Goal: Task Accomplishment & Management: Use online tool/utility

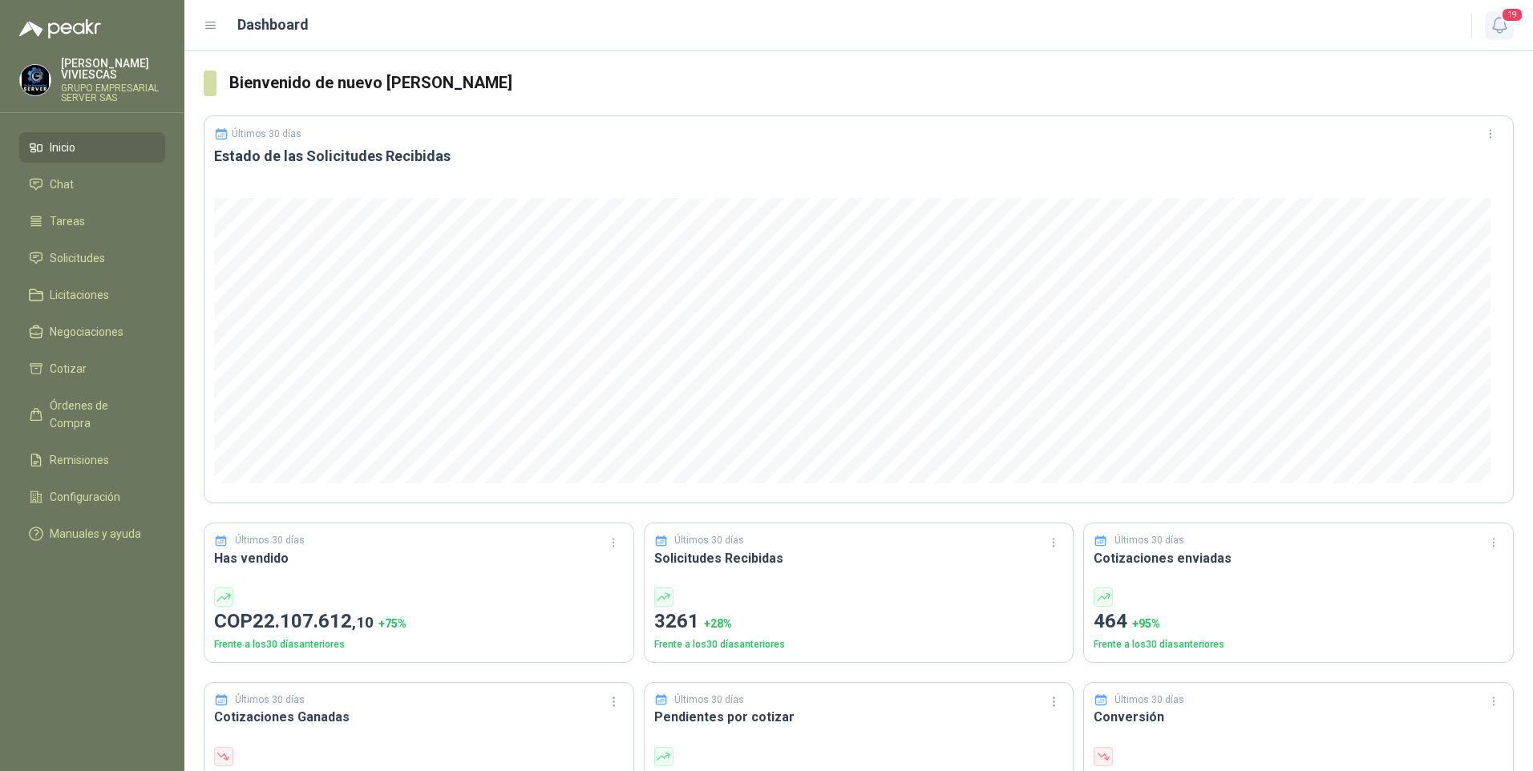
click at [1501, 22] on icon "button" at bounding box center [1500, 25] width 20 height 20
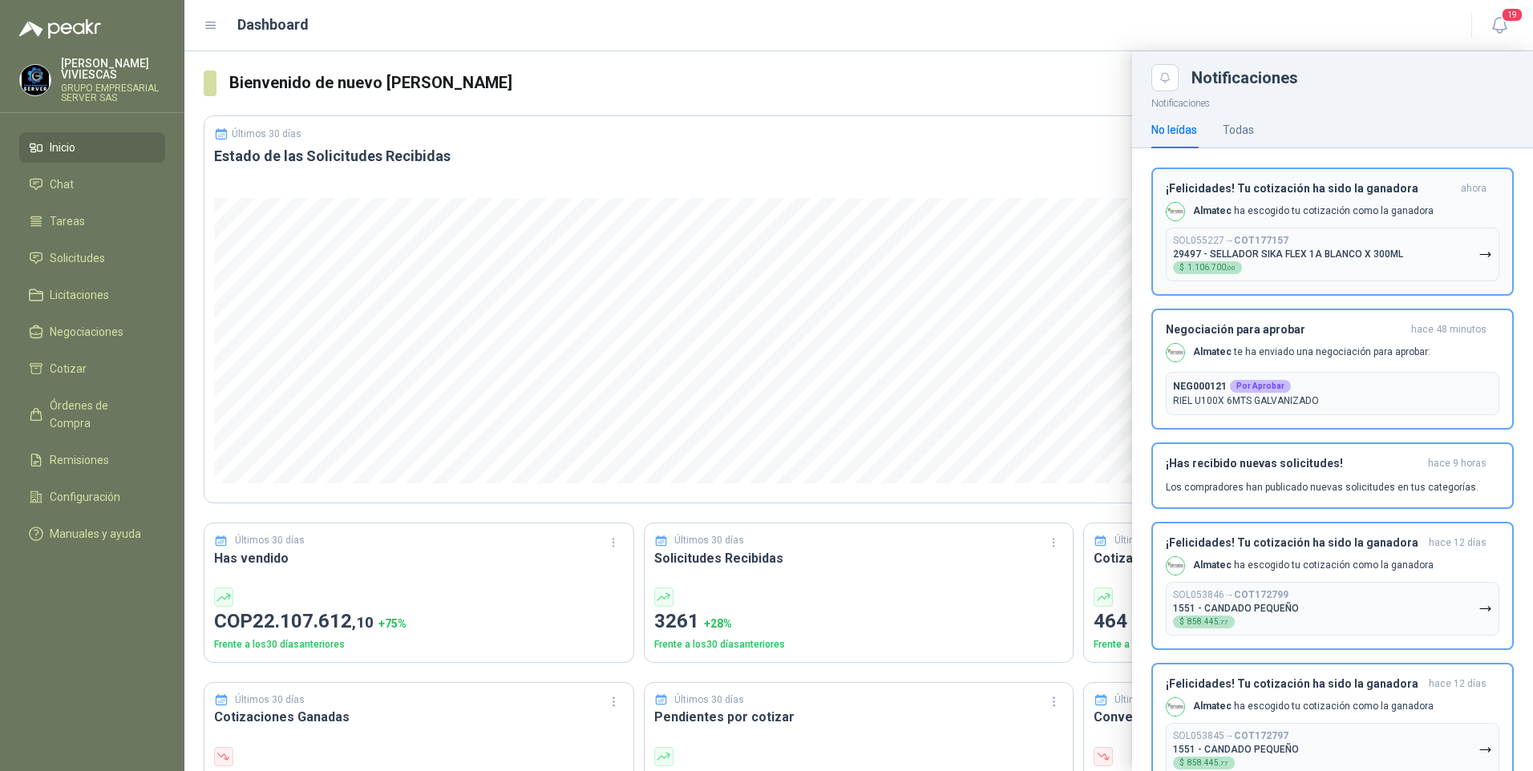
click at [1309, 202] on div "Almatec ha escogido tu cotización como la ganadora" at bounding box center [1300, 211] width 268 height 19
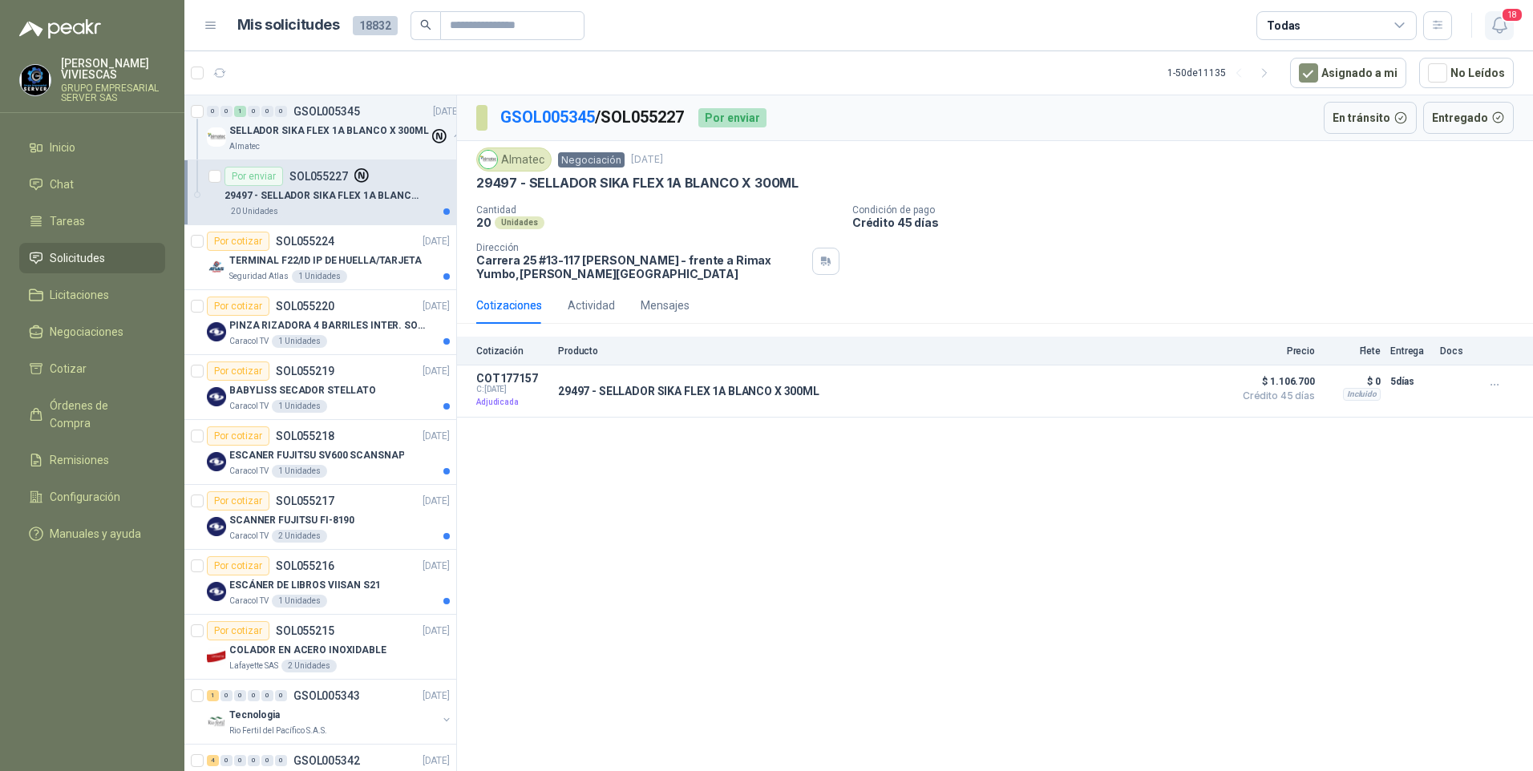
click at [1499, 32] on icon "button" at bounding box center [1499, 25] width 14 height 15
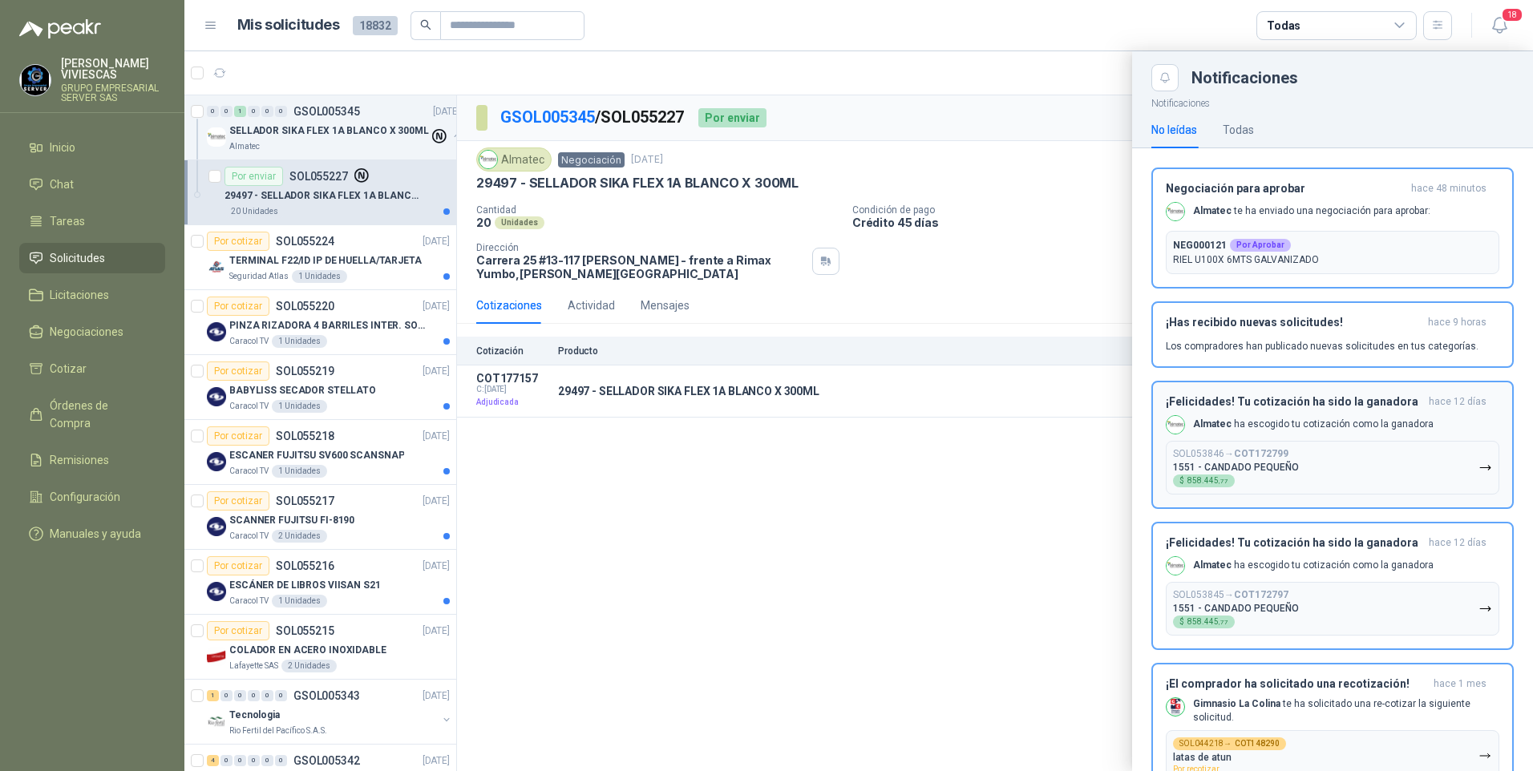
click at [1182, 251] on b "NEG000121" at bounding box center [1200, 245] width 54 height 14
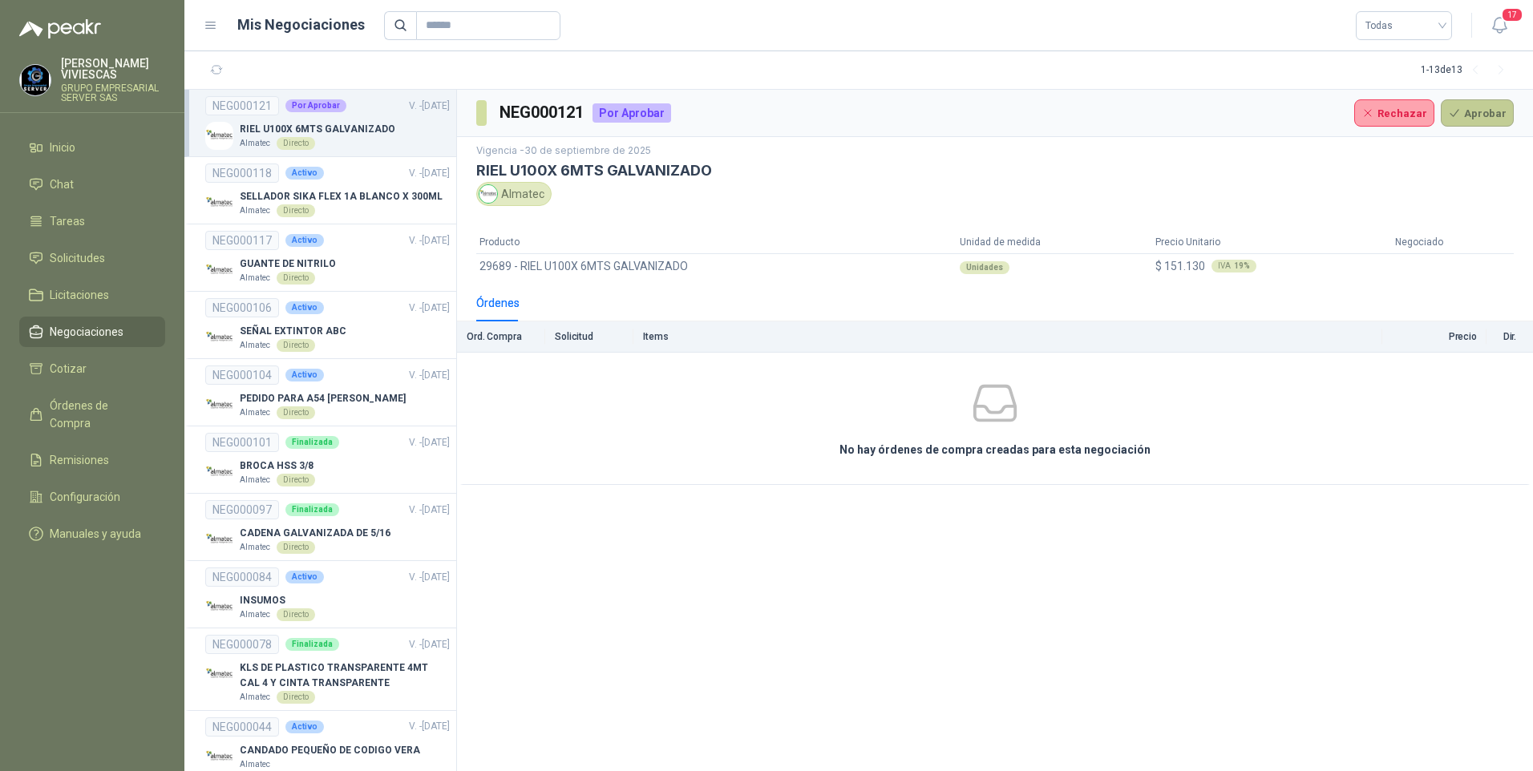
click at [1499, 112] on button "Aprobar" at bounding box center [1477, 112] width 73 height 27
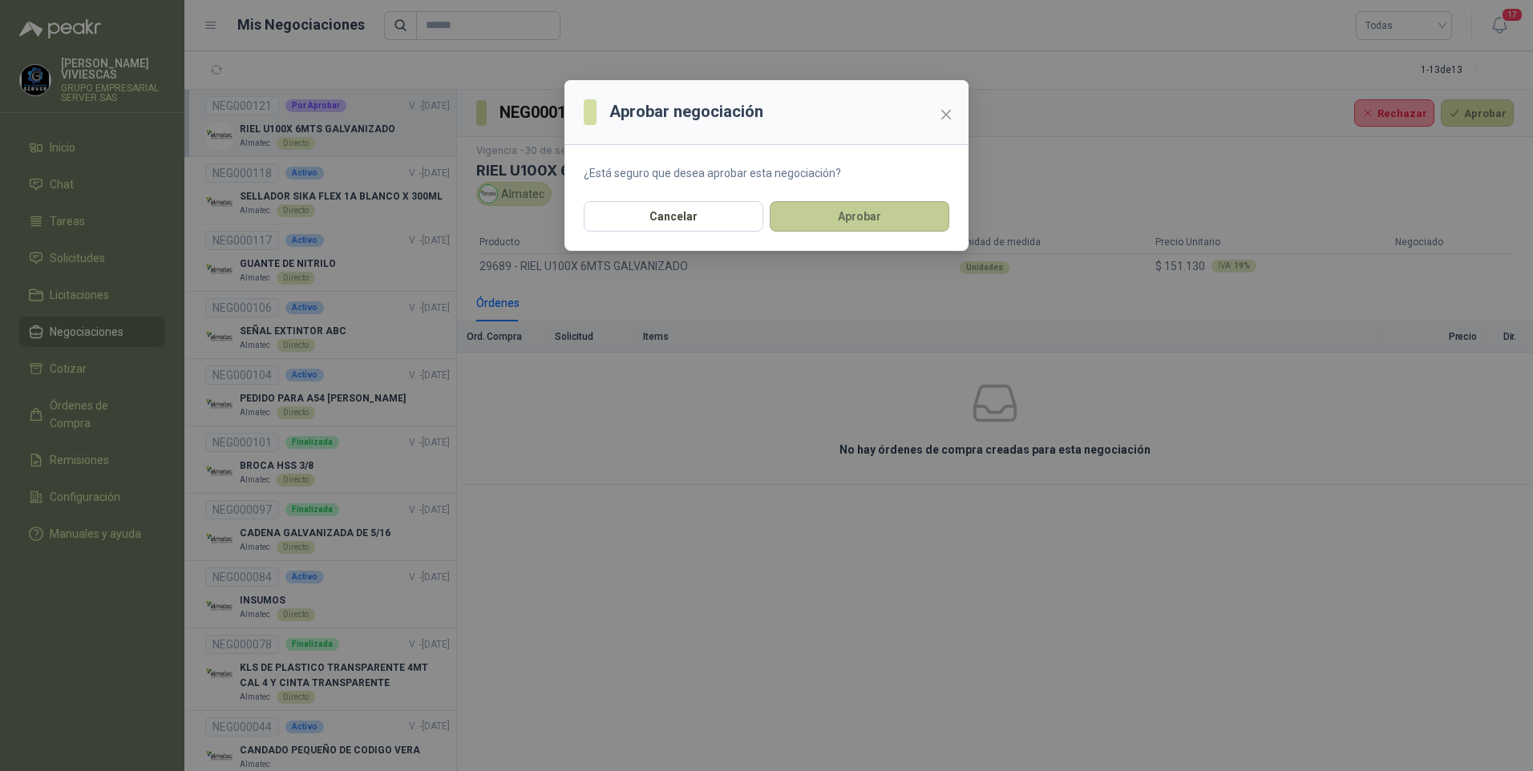
click at [884, 215] on button "Aprobar" at bounding box center [860, 216] width 180 height 30
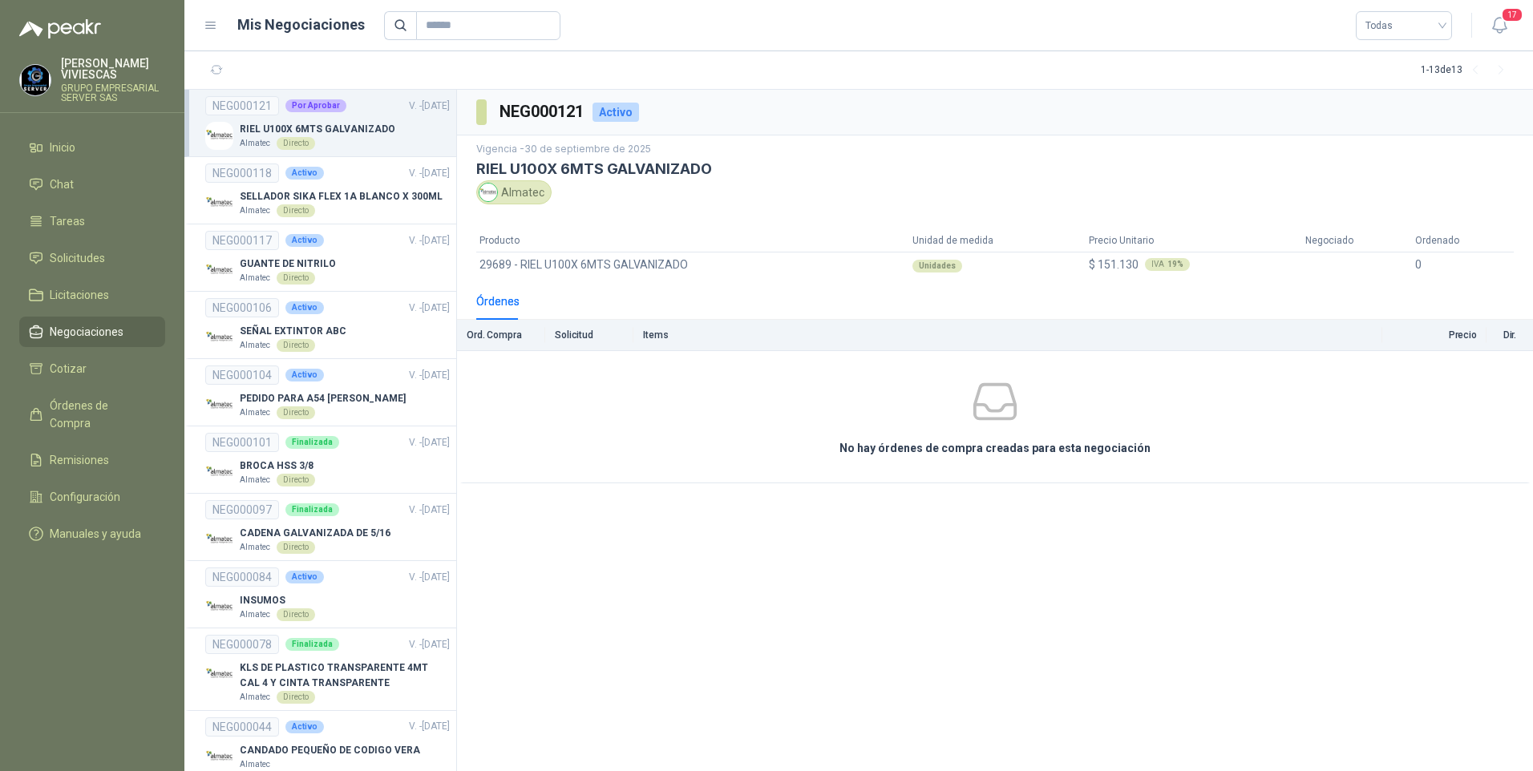
drag, startPoint x: 1495, startPoint y: 26, endPoint x: 1483, endPoint y: 26, distance: 12.0
click at [1495, 26] on icon "button" at bounding box center [1500, 25] width 20 height 20
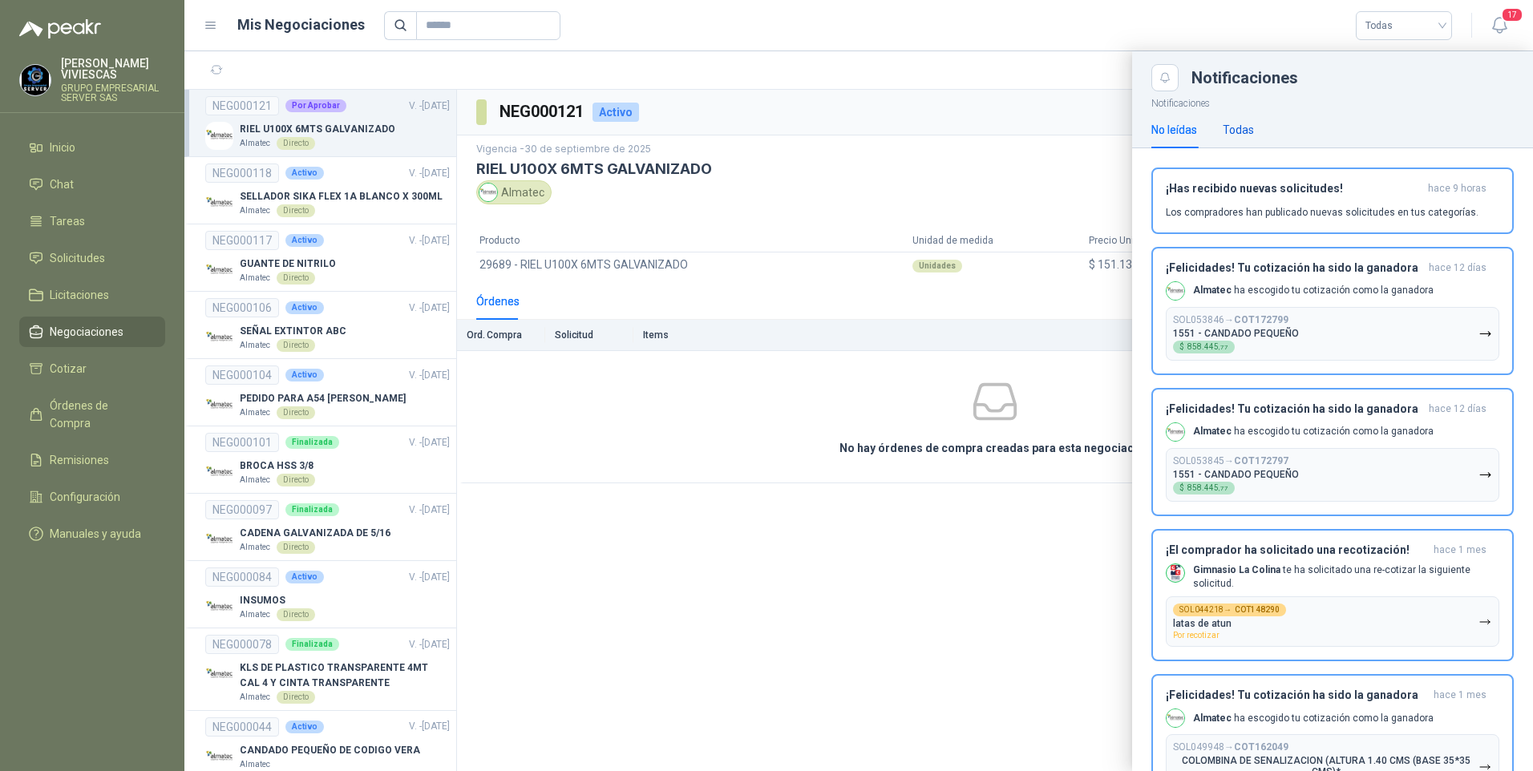
click at [1243, 129] on div "Todas" at bounding box center [1238, 130] width 31 height 18
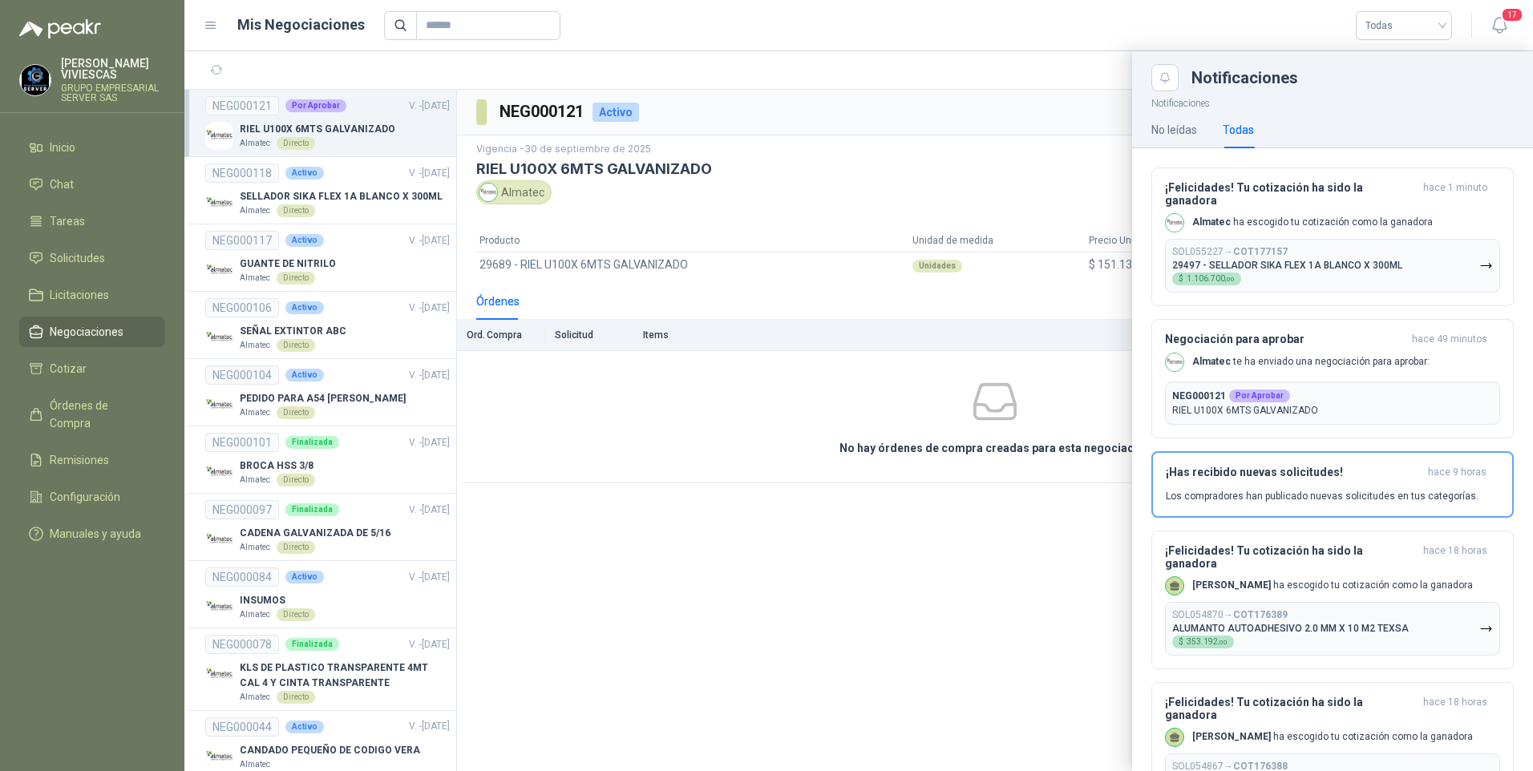
click at [314, 123] on div at bounding box center [858, 411] width 1349 height 720
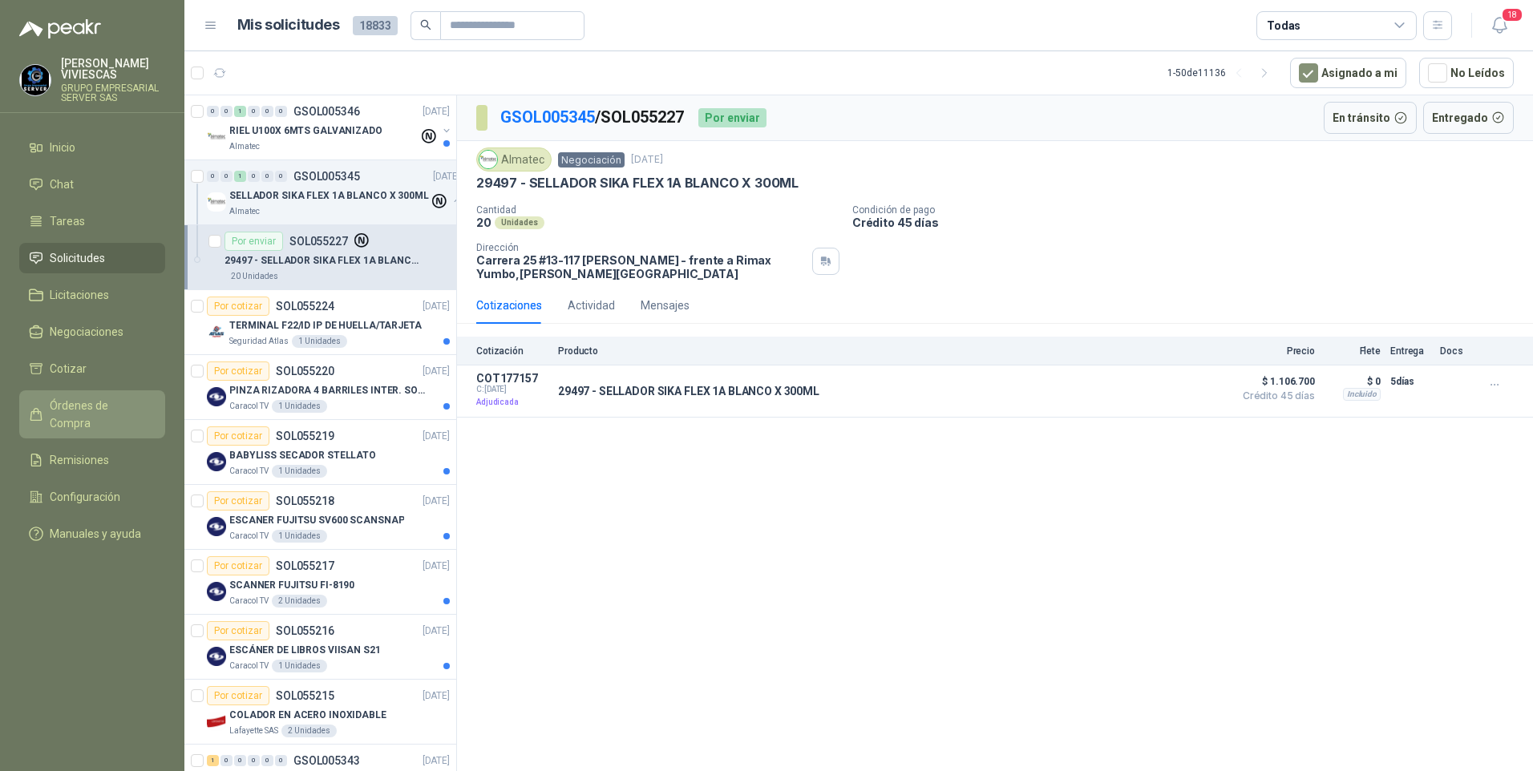
click at [91, 402] on span "Órdenes de Compra" at bounding box center [100, 414] width 100 height 35
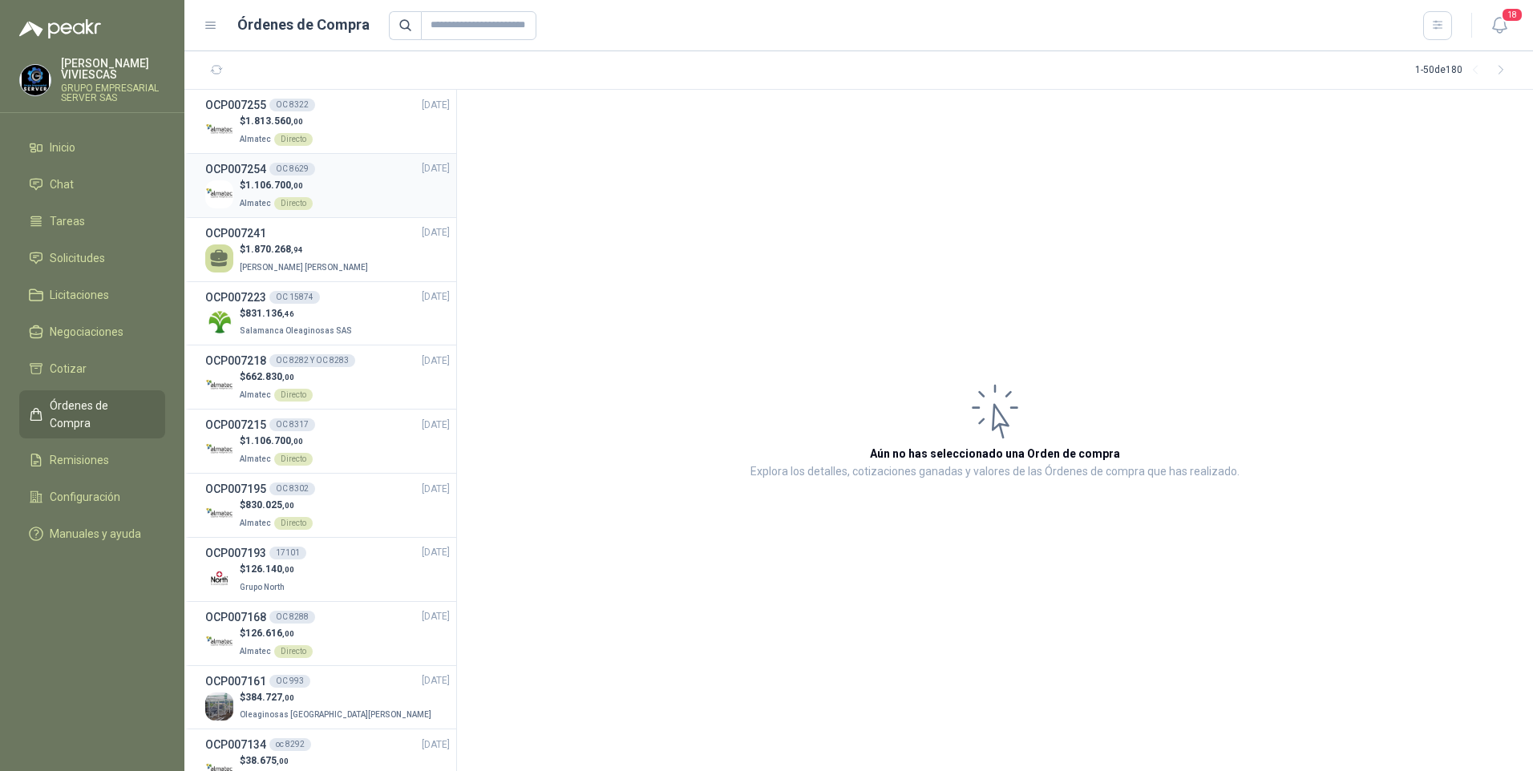
click at [248, 187] on span "1.106.700 ,00" at bounding box center [274, 185] width 58 height 11
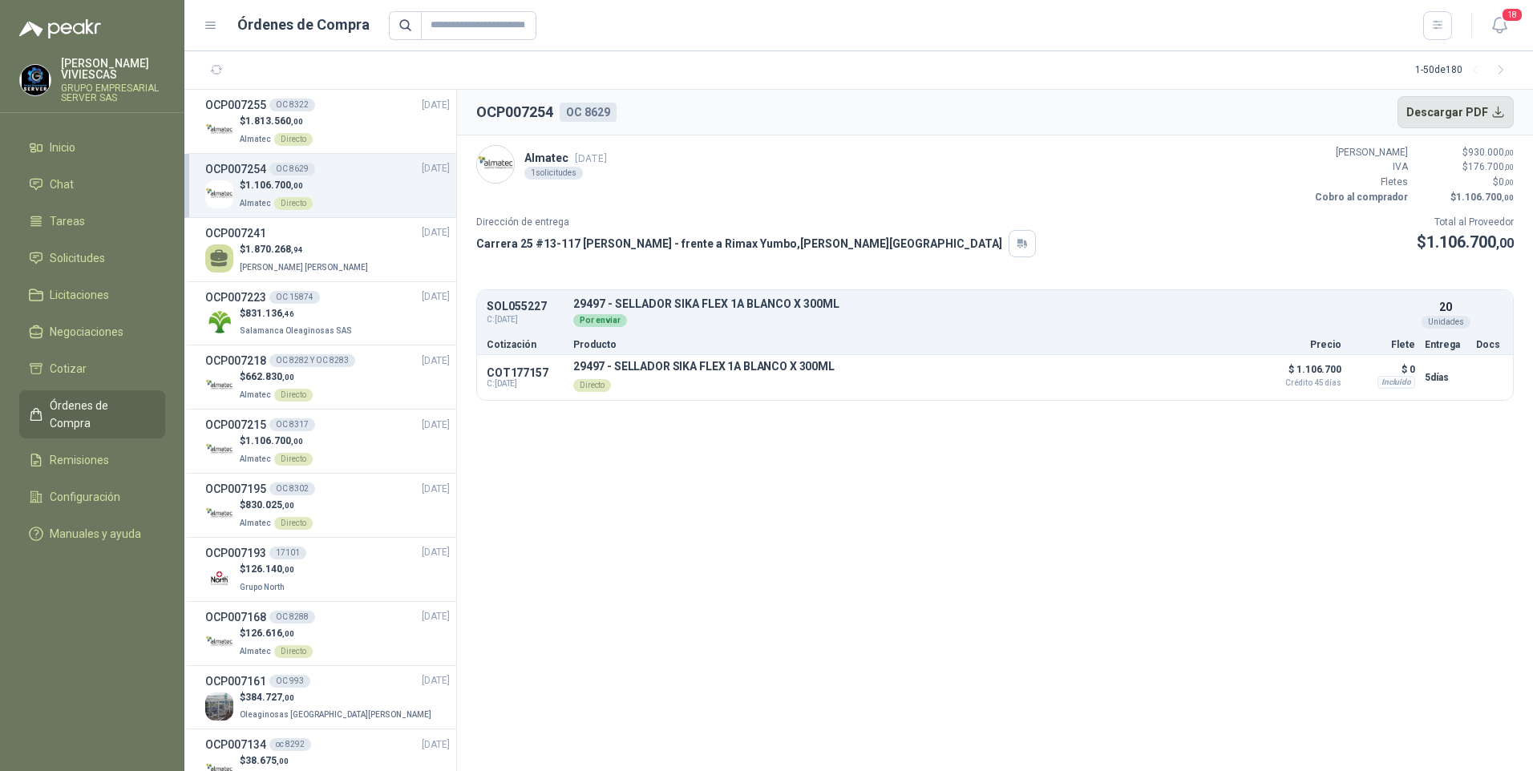
click at [1475, 111] on button "Descargar PDF" at bounding box center [1456, 112] width 117 height 32
click at [253, 124] on span "1.813.560 ,00" at bounding box center [274, 120] width 58 height 11
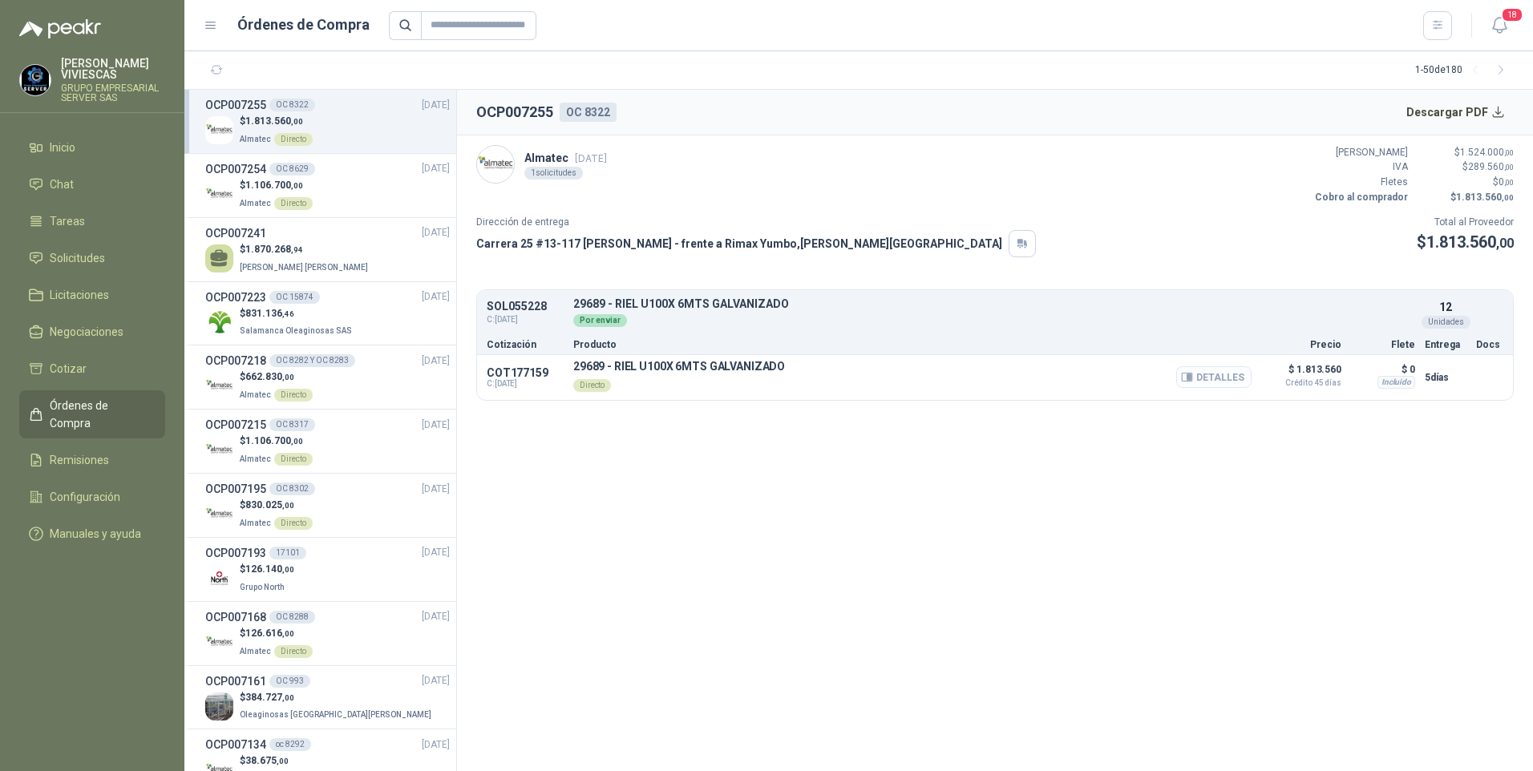
click at [1223, 380] on button "Detalles" at bounding box center [1213, 377] width 75 height 22
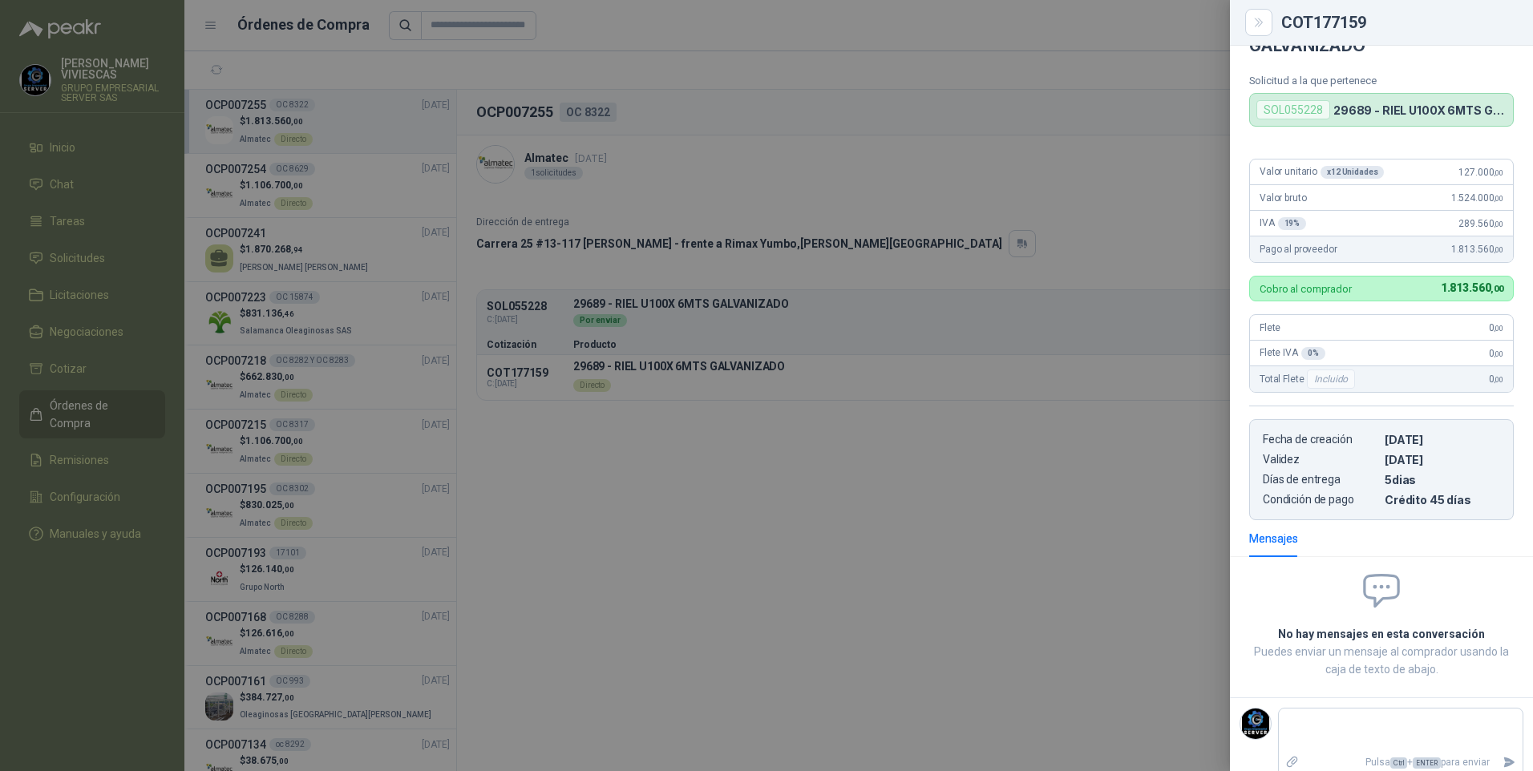
scroll to position [63, 0]
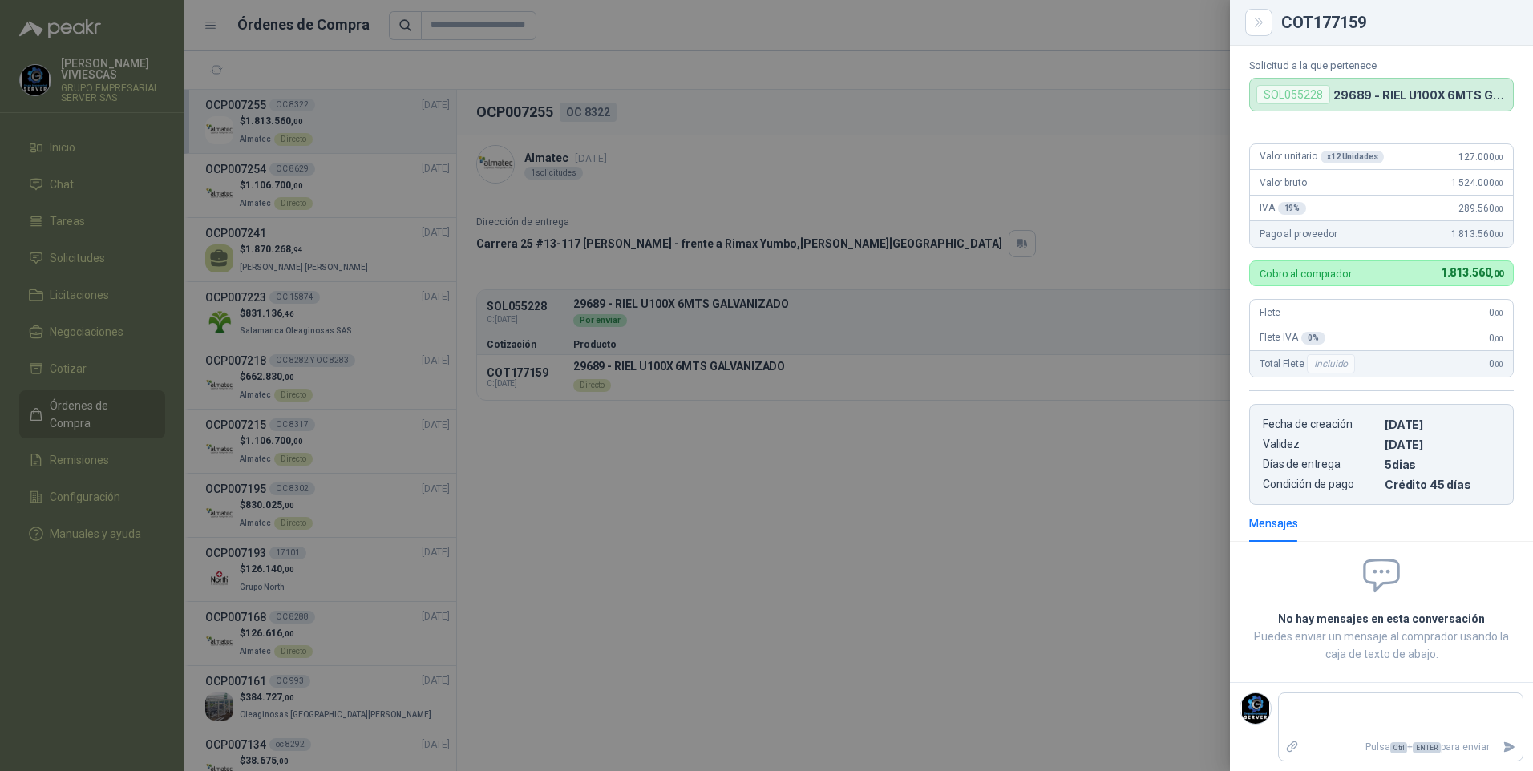
click at [789, 617] on div at bounding box center [766, 385] width 1533 height 771
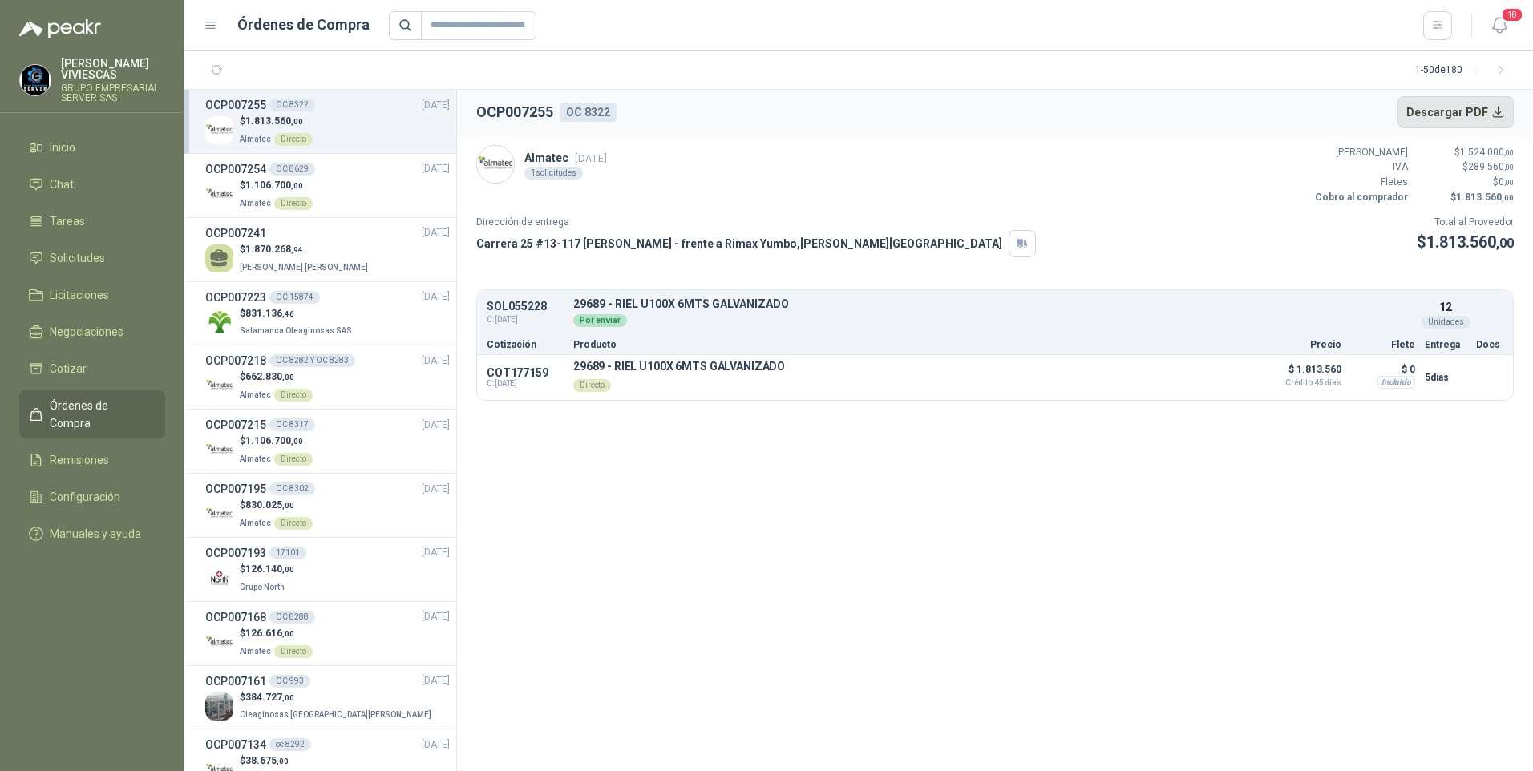
click at [1495, 113] on button "Descargar PDF" at bounding box center [1456, 112] width 117 height 32
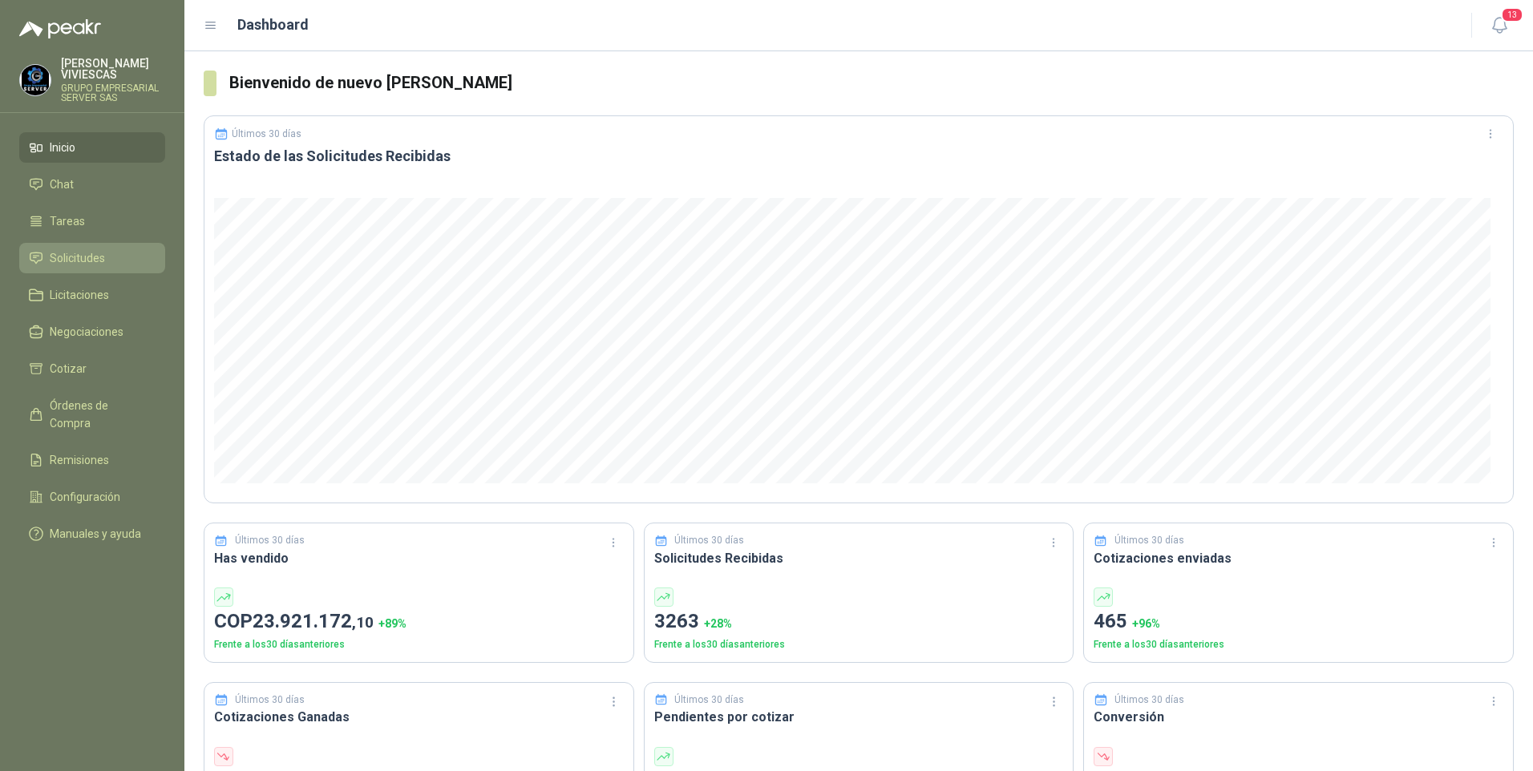
click at [78, 257] on span "Solicitudes" at bounding box center [77, 258] width 55 height 18
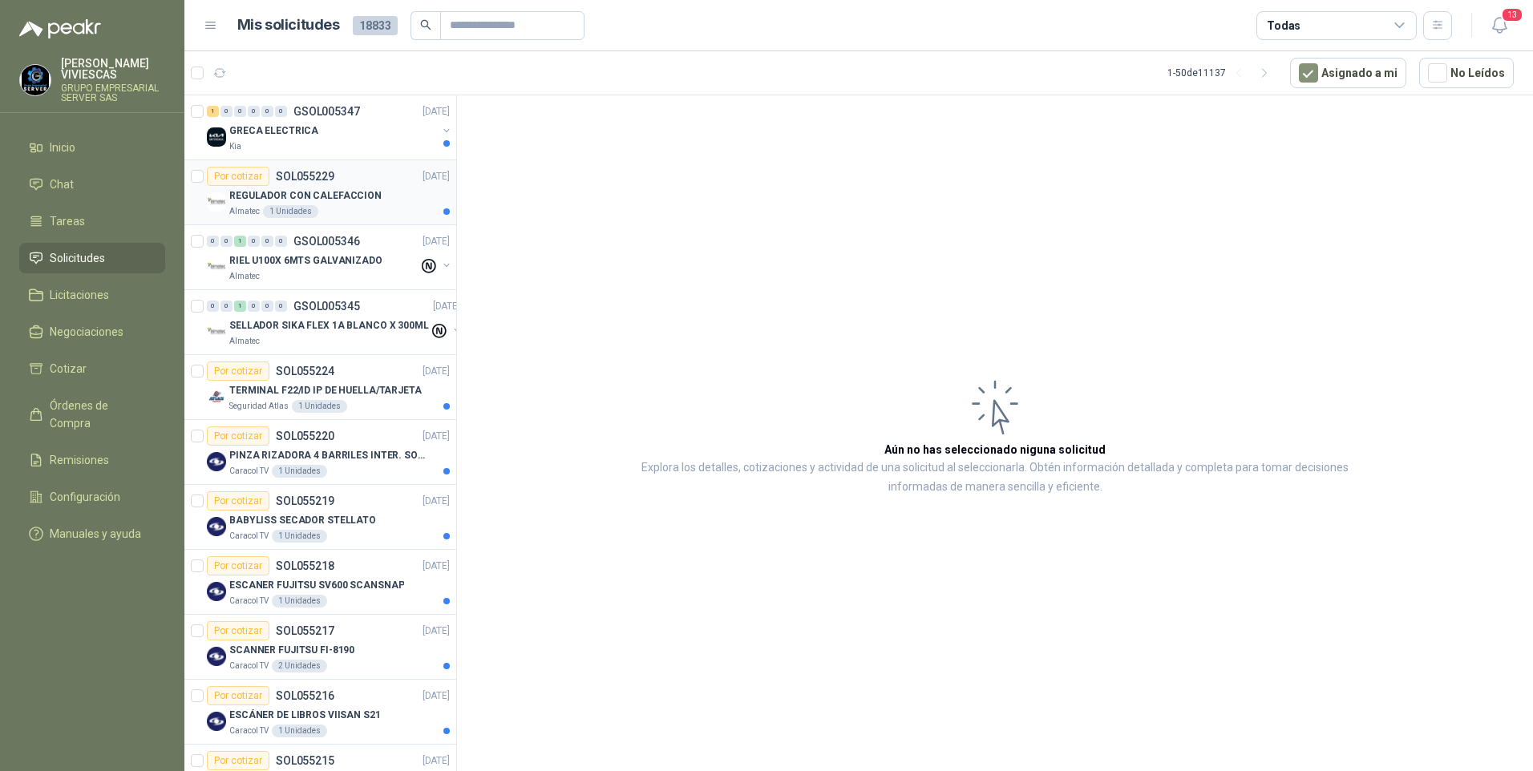
click at [277, 193] on p "REGULADOR CON CALEFACCION" at bounding box center [305, 195] width 152 height 15
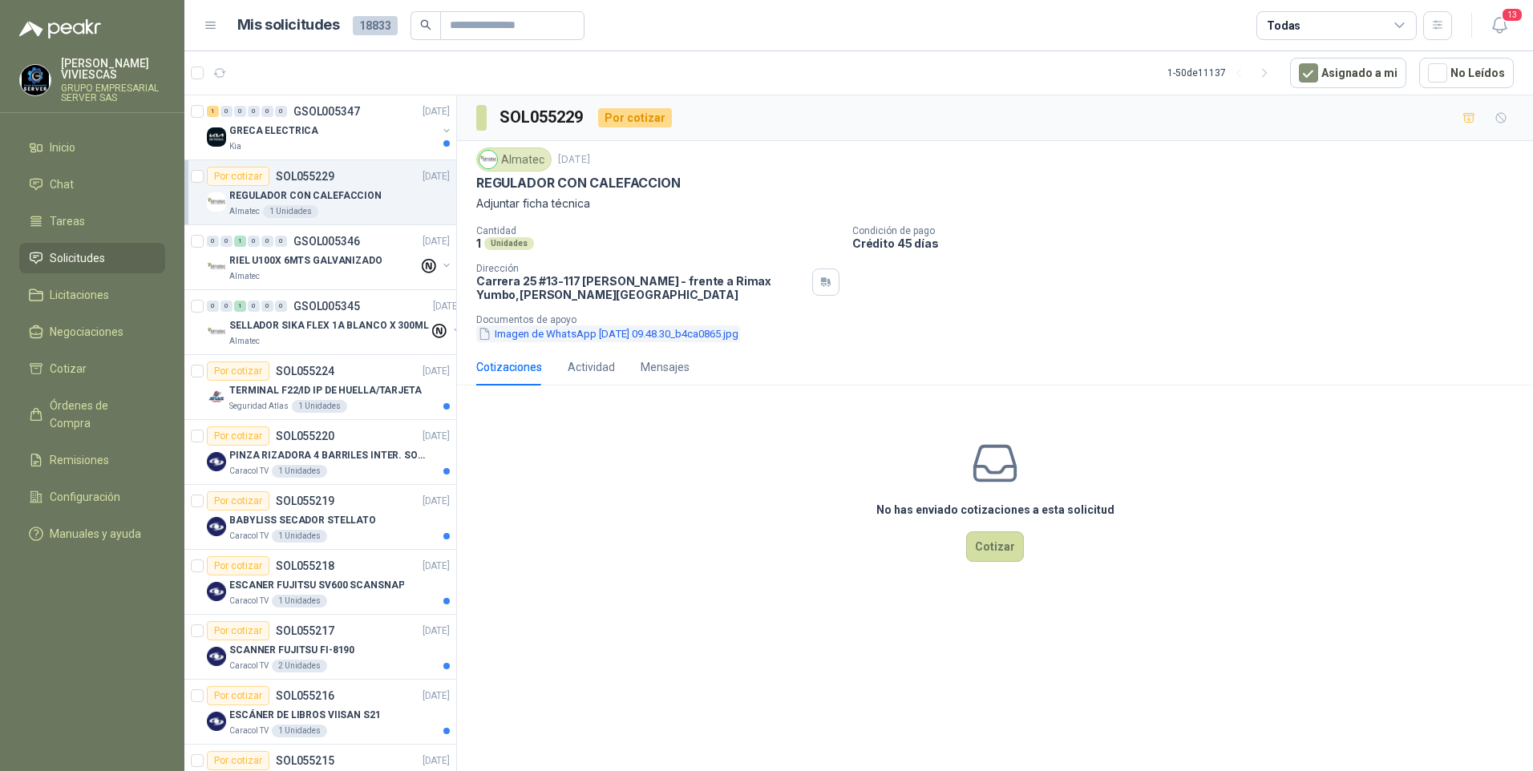
click at [572, 340] on button "Imagen de WhatsApp [DATE] 09.48.30_b4ca0865.jpg" at bounding box center [608, 334] width 264 height 17
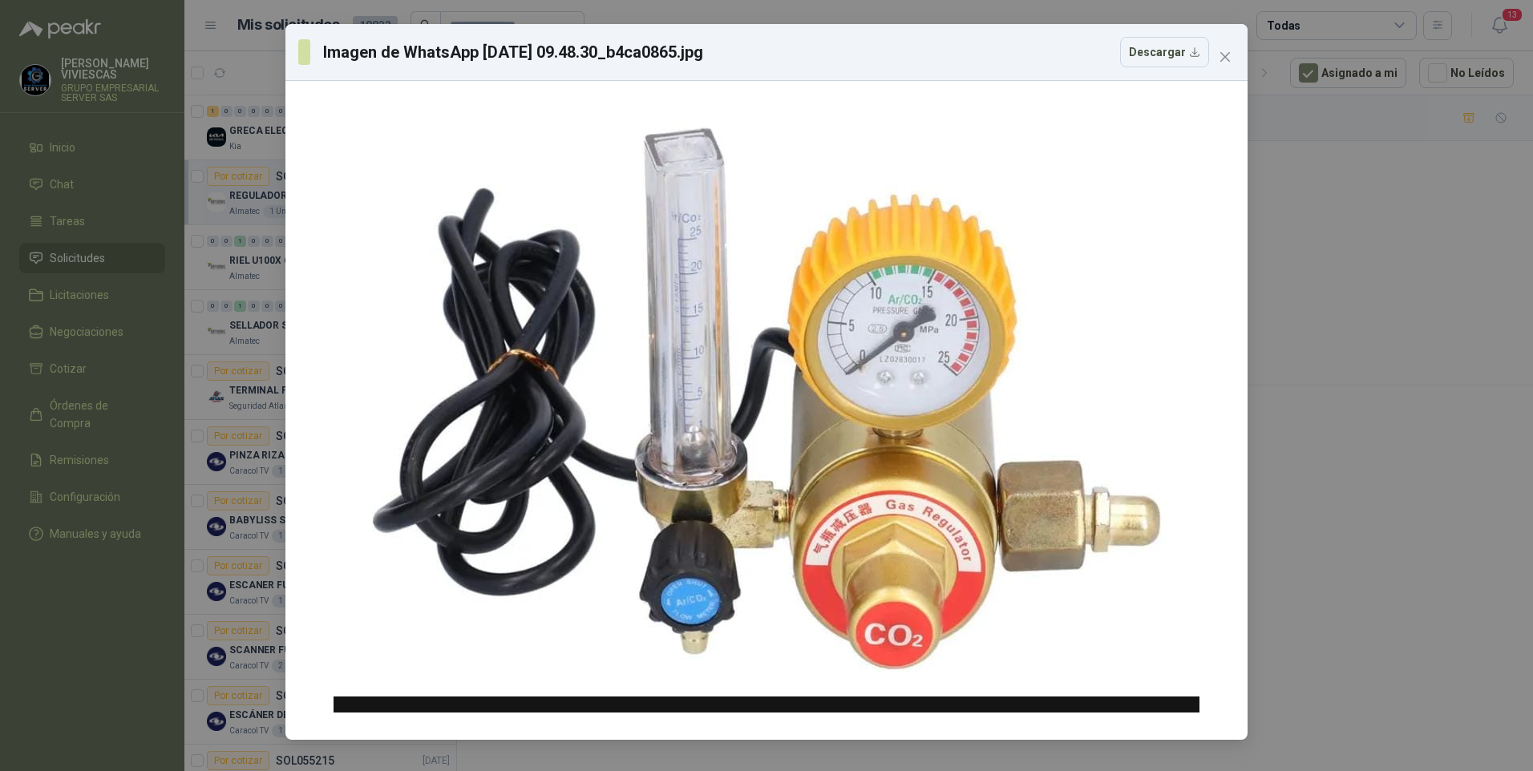
click at [1376, 492] on div "Imagen de WhatsApp [DATE] 09.48.30_b4ca0865.jpg Descargar" at bounding box center [766, 385] width 1533 height 771
